Goal: Information Seeking & Learning: Find specific fact

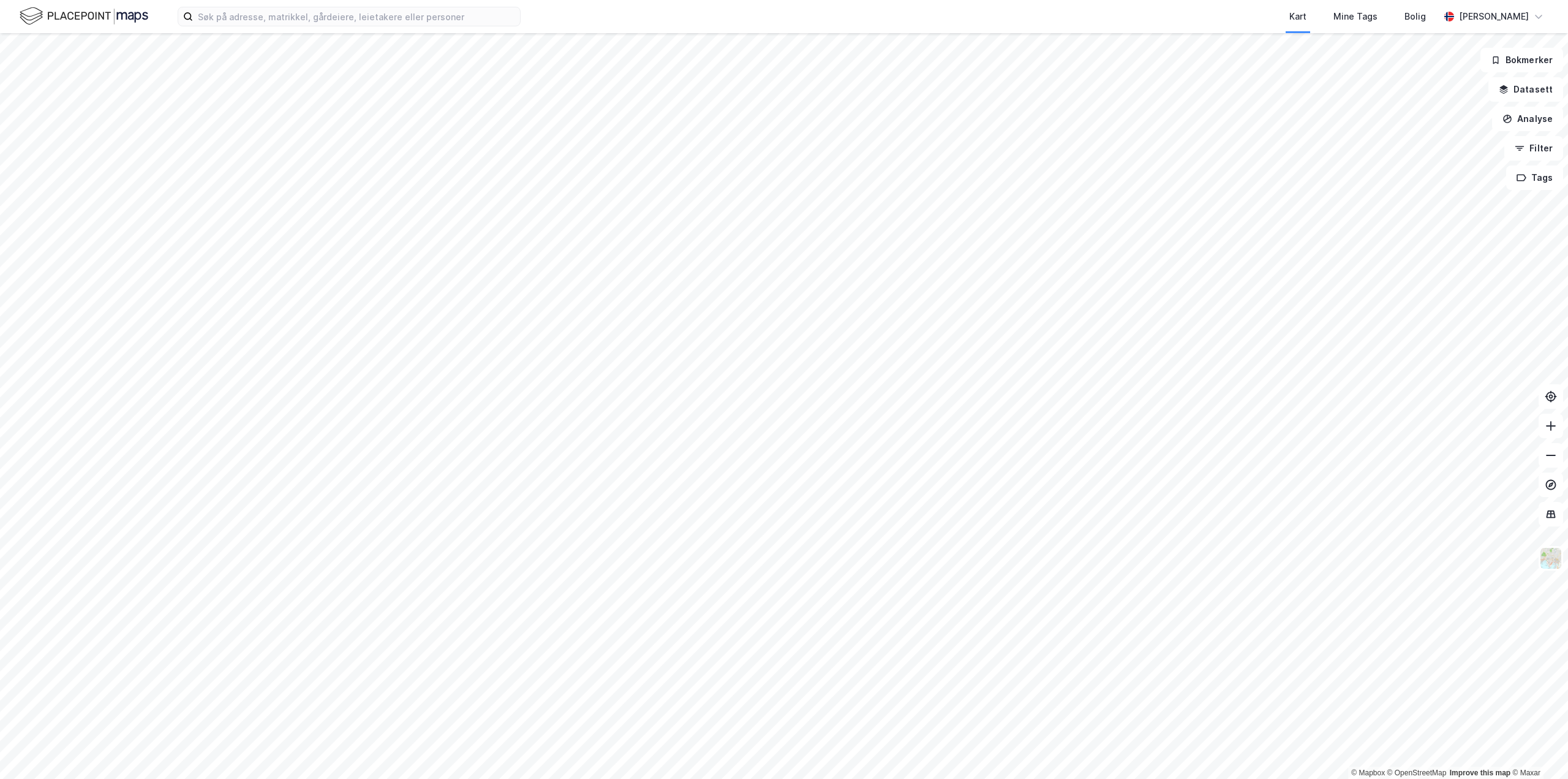
click at [441, 0] on html "Kart Mine Tags Bolig [PERSON_NAME] © Mapbox © OpenStreetMap Improve this map © …" at bounding box center [784, 390] width 1568 height 779
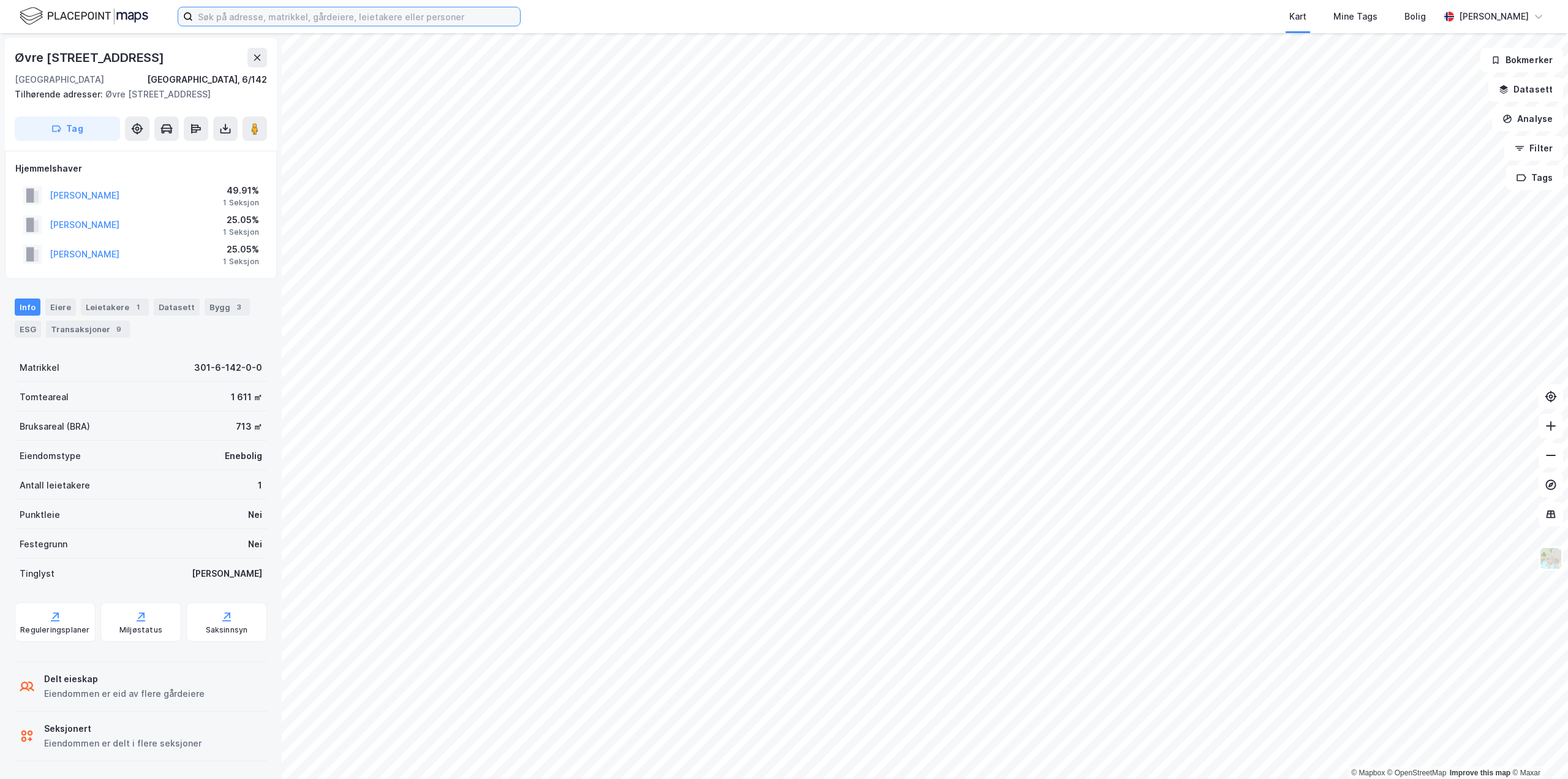
click at [287, 19] on input at bounding box center [356, 17] width 327 height 19
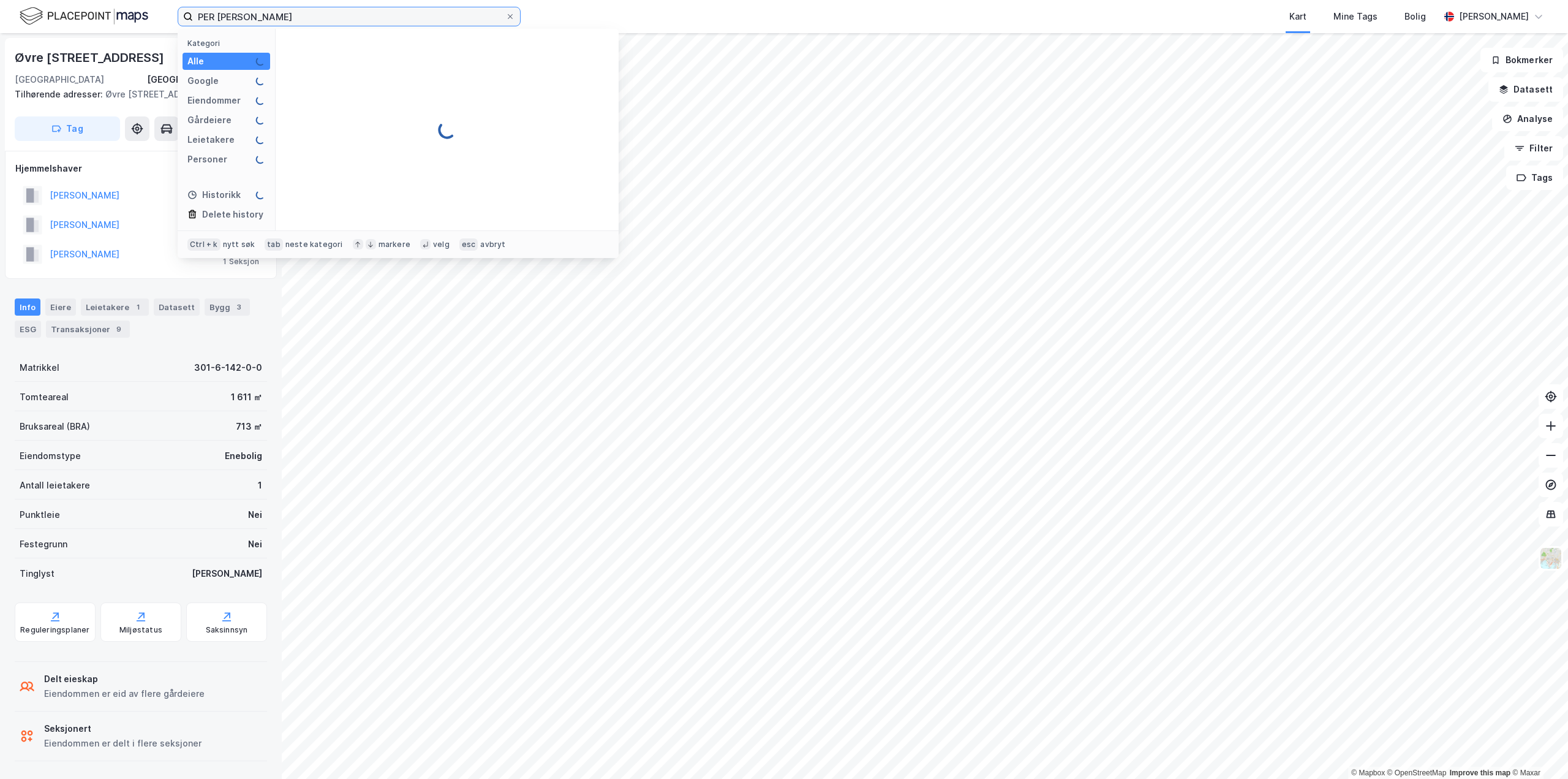
type input "PER [PERSON_NAME]"
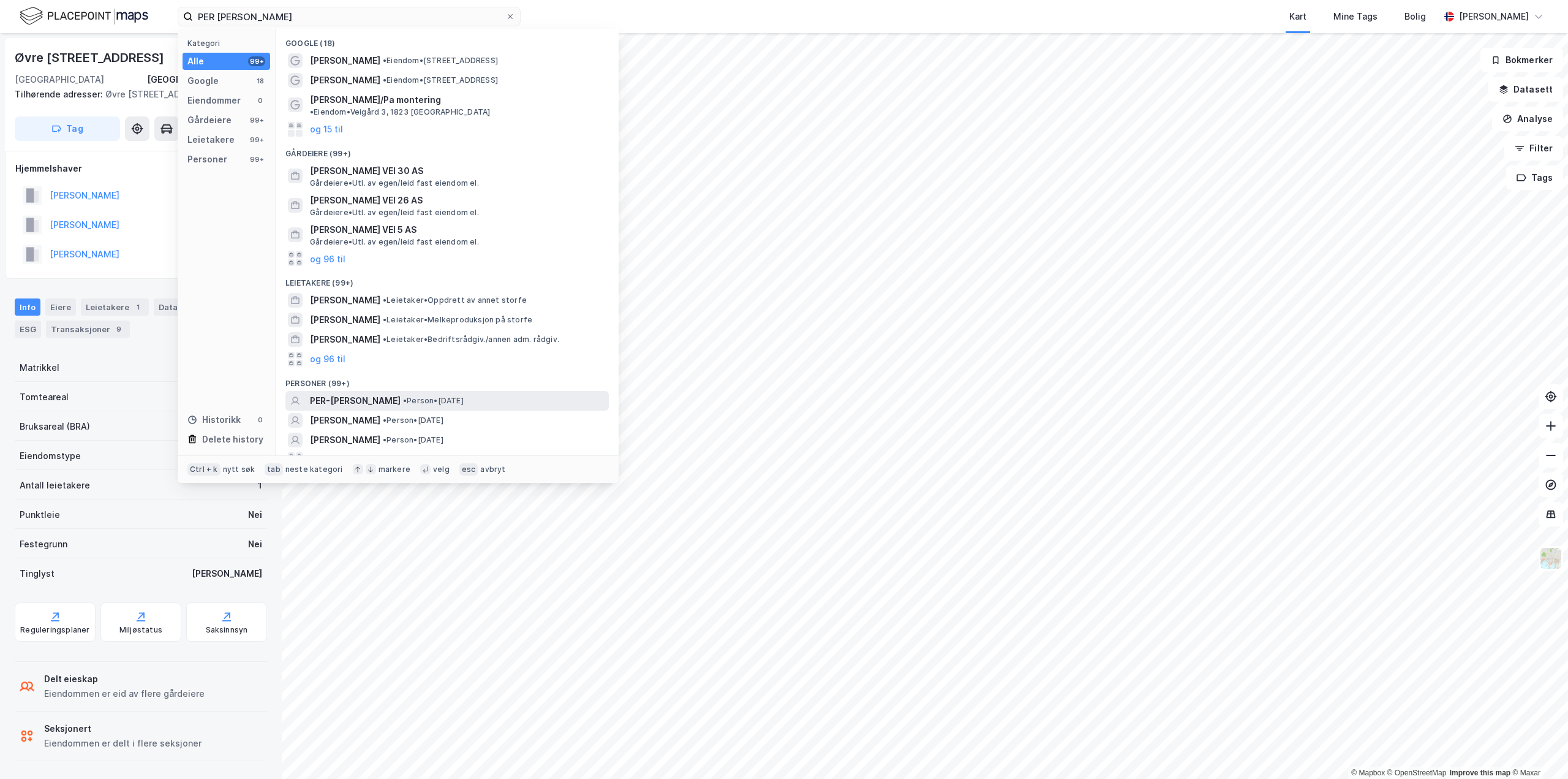
click at [385, 393] on span "PER-[PERSON_NAME]" at bounding box center [355, 400] width 91 height 15
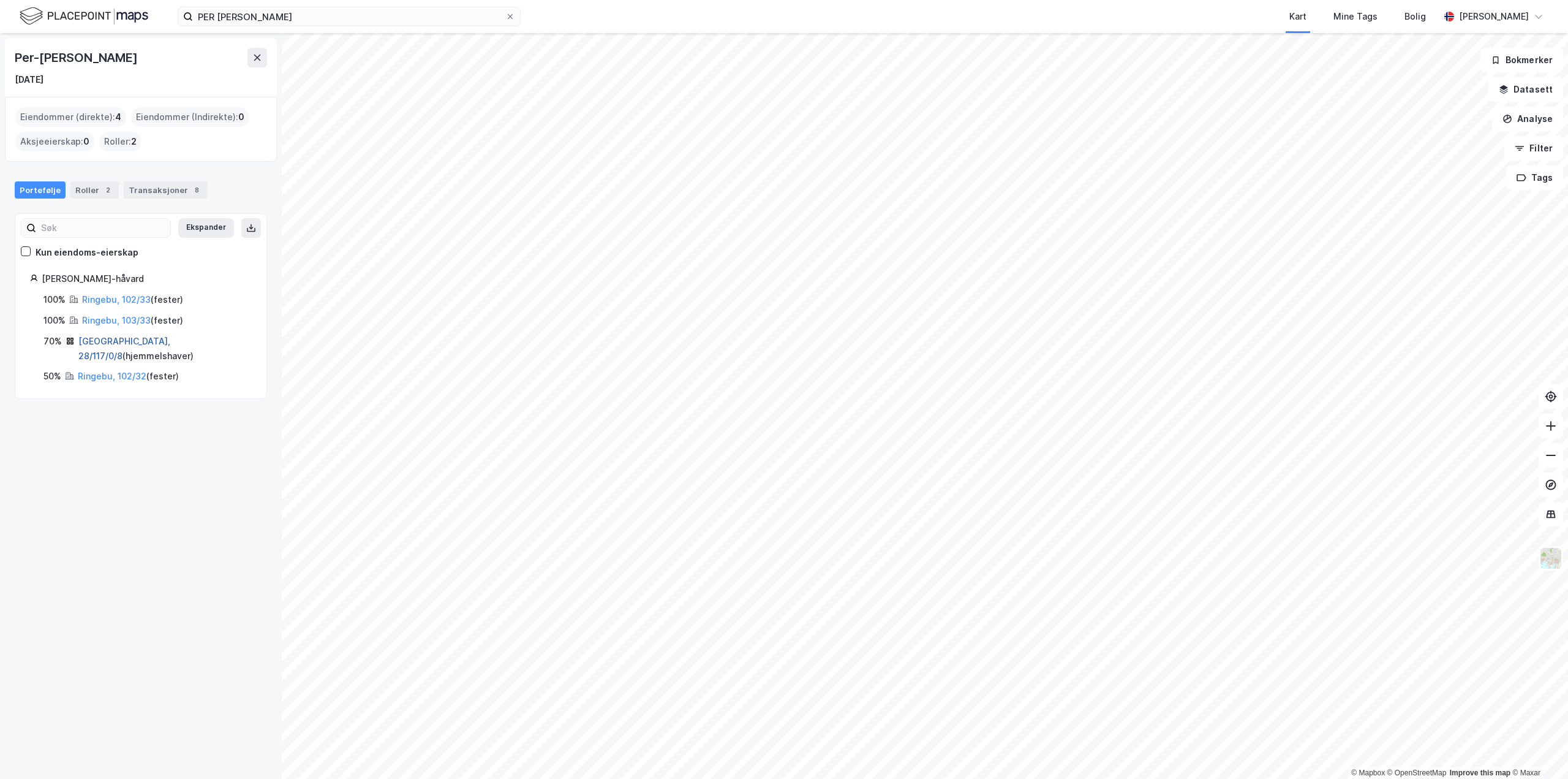
click at [106, 338] on link "[GEOGRAPHIC_DATA], 28/117/0/8" at bounding box center [124, 348] width 92 height 25
